Goal: Task Accomplishment & Management: Use online tool/utility

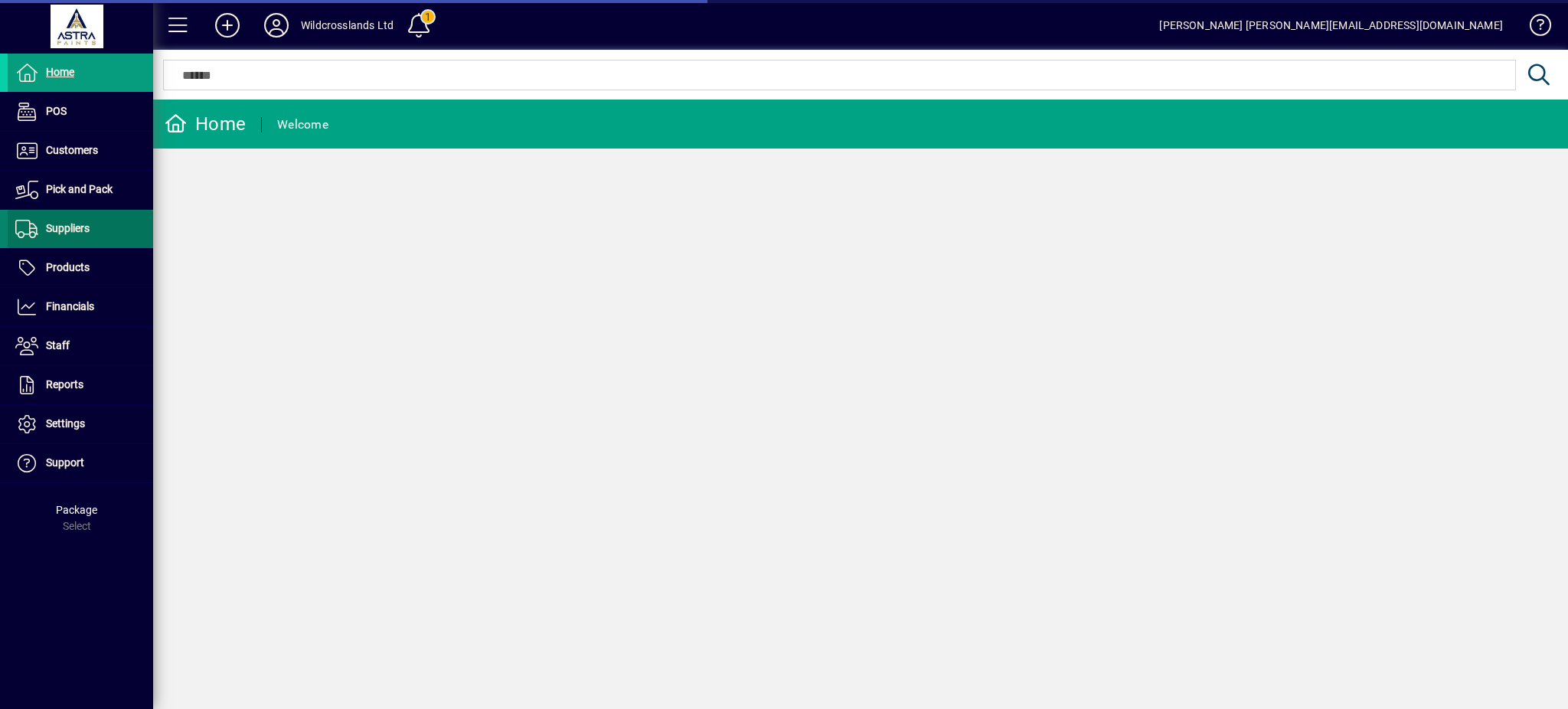
click at [56, 229] on span "Suppliers" at bounding box center [68, 228] width 44 height 13
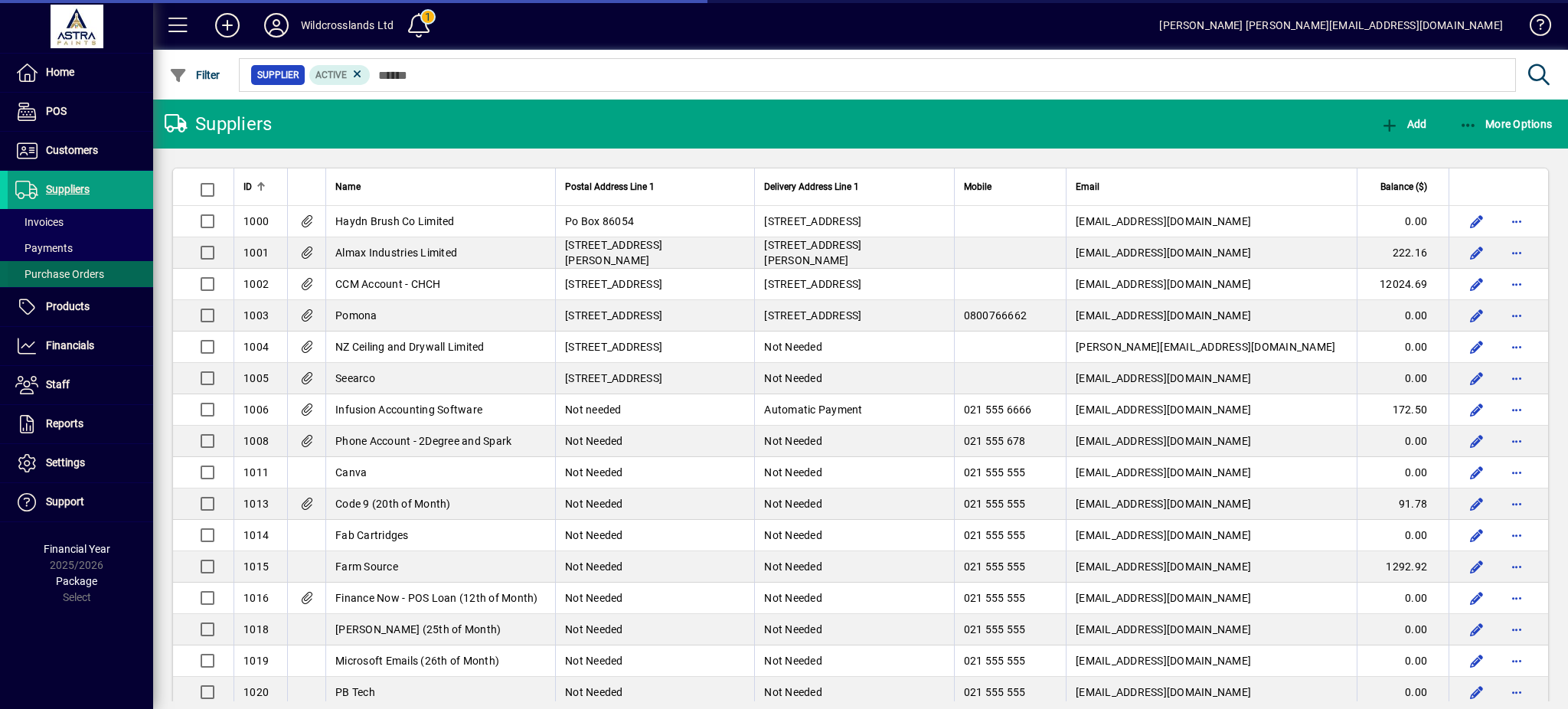
click at [55, 276] on span "Purchase Orders" at bounding box center [60, 274] width 89 height 13
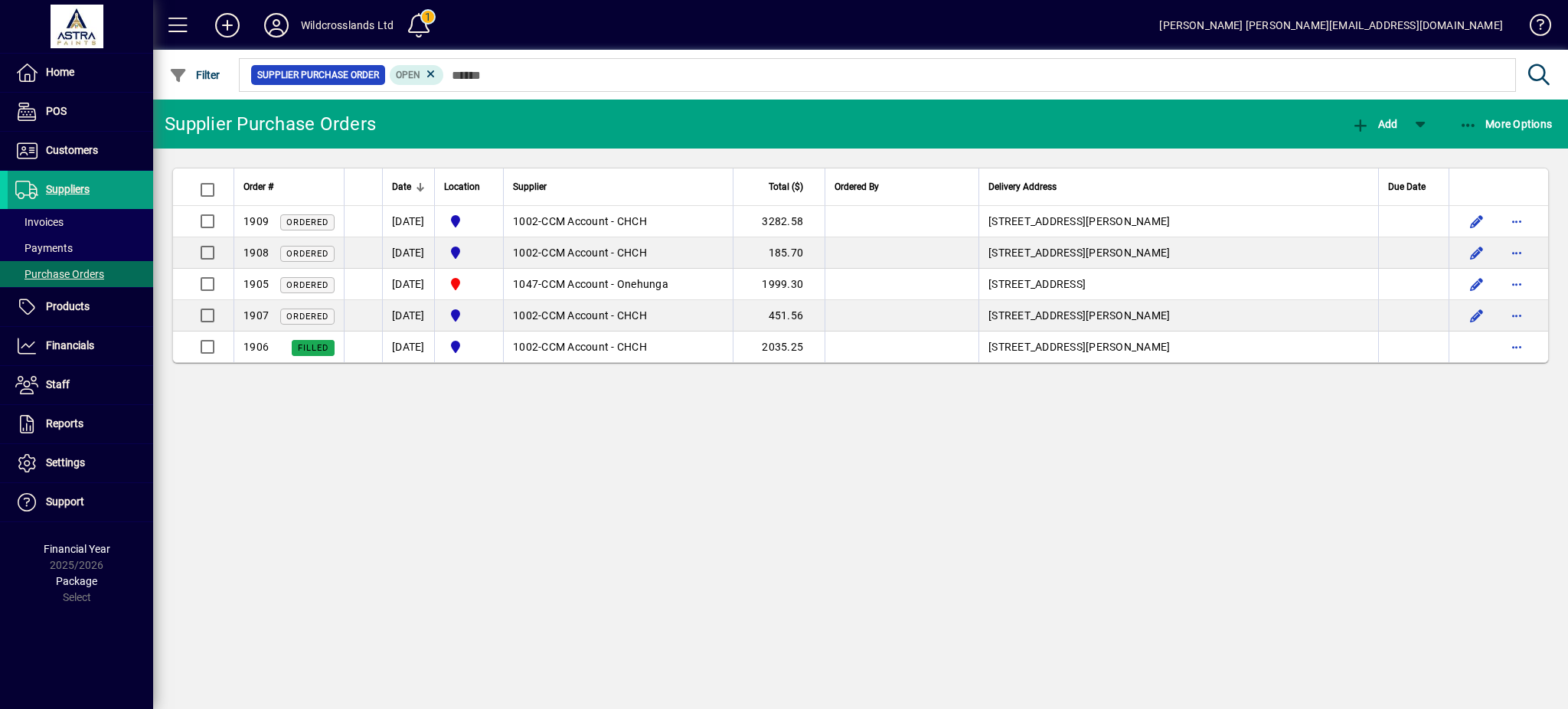
click at [620, 462] on div "Supplier Purchase Orders Add More Options Order # Date Location Supplier Total …" at bounding box center [860, 403] width 1414 height 609
click at [566, 427] on div "Supplier Purchase Orders Add More Options Order # Date Location Supplier Total …" at bounding box center [860, 403] width 1414 height 609
drag, startPoint x: 751, startPoint y: 390, endPoint x: 629, endPoint y: 423, distance: 126.4
click at [753, 391] on div "Supplier Purchase Orders Add More Options Order # Date Location Supplier Total …" at bounding box center [860, 403] width 1414 height 609
